Goal: Navigation & Orientation: Find specific page/section

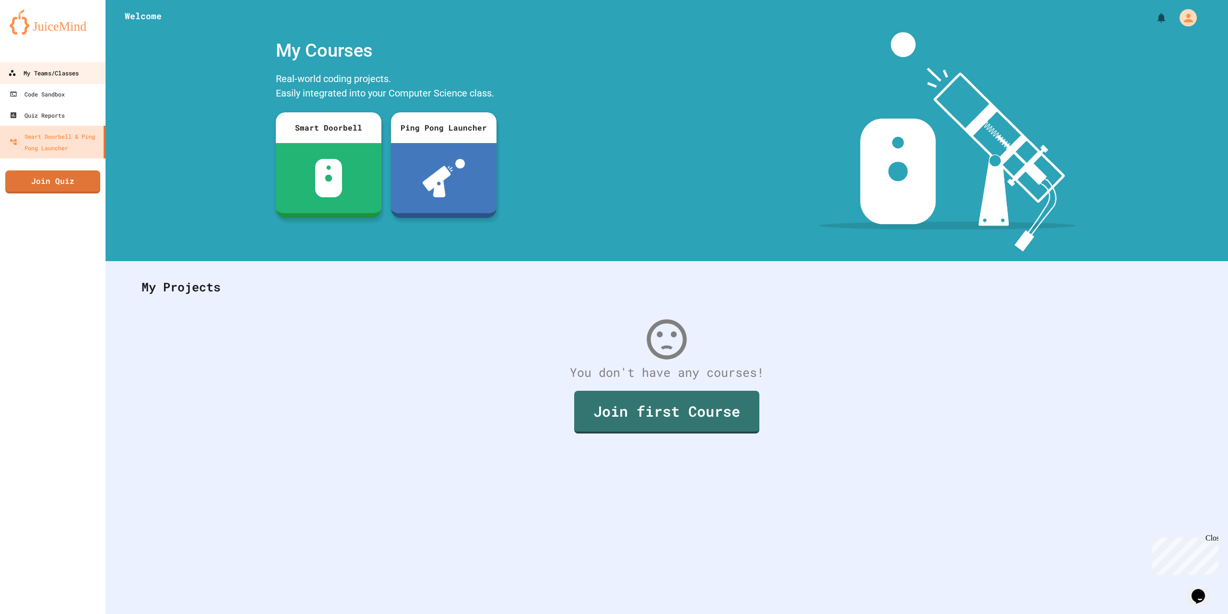
click at [24, 74] on div "My Teams/Classes" at bounding box center [43, 73] width 71 height 12
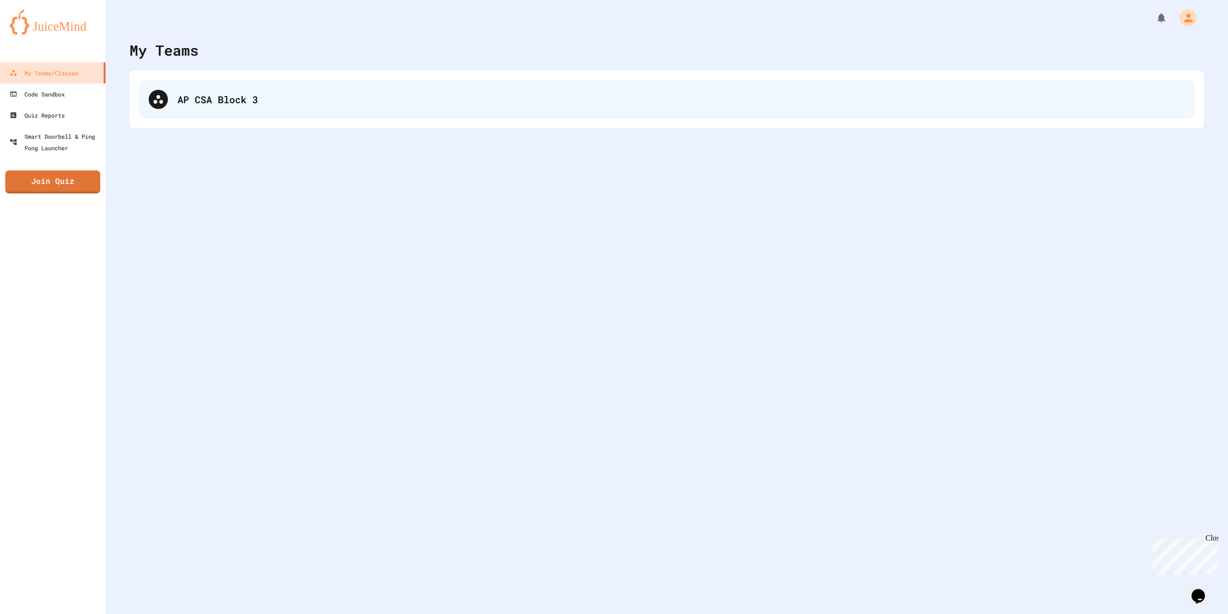
click at [235, 95] on div "AP CSA Block 3" at bounding box center [682, 99] width 1008 height 14
